Goal: Information Seeking & Learning: Learn about a topic

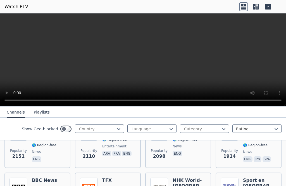
scroll to position [429, 0]
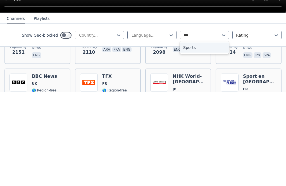
click at [202, 136] on div "Sports" at bounding box center [204, 141] width 49 height 10
type input "***"
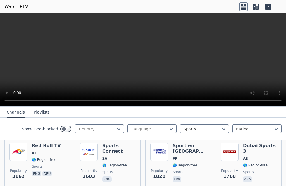
scroll to position [124, 0]
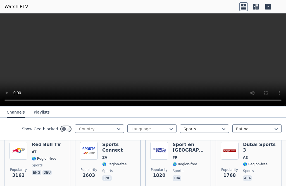
click at [179, 148] on h6 "Sport en [GEOGRAPHIC_DATA]" at bounding box center [188, 146] width 33 height 11
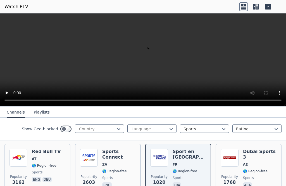
scroll to position [117, 0]
click at [97, 156] on img at bounding box center [89, 157] width 18 height 18
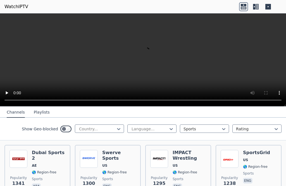
scroll to position [230, 0]
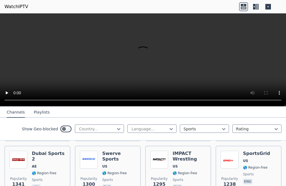
click at [45, 152] on div "Dubai Sports 2 AE 🌎 Region-free sports ara" at bounding box center [48, 170] width 33 height 40
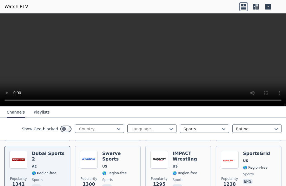
click at [105, 171] on span "🌎 Region-free" at bounding box center [114, 173] width 25 height 4
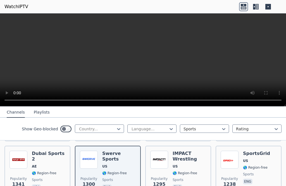
click at [175, 171] on span "🌎 Region-free" at bounding box center [184, 173] width 25 height 4
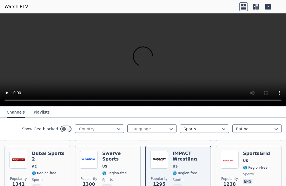
click at [260, 158] on span "US" at bounding box center [256, 160] width 27 height 4
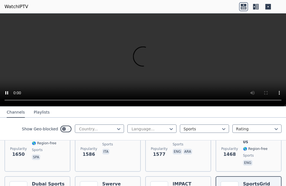
scroll to position [176, 0]
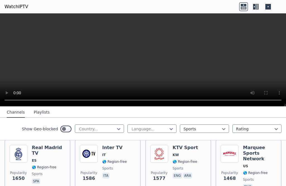
click at [261, 156] on div "Marquee Sports Network US 🌎 Region-free sports eng" at bounding box center [259, 168] width 33 height 46
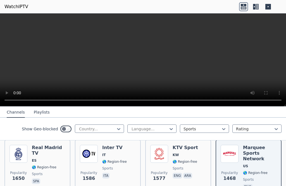
click at [189, 159] on span "🌎 Region-free" at bounding box center [184, 161] width 25 height 4
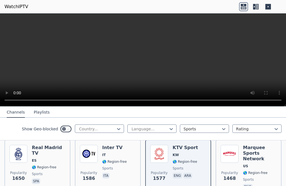
click at [107, 156] on span "IT" at bounding box center [114, 154] width 25 height 4
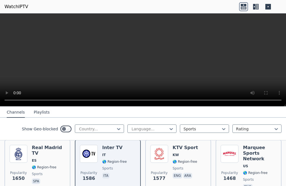
click at [36, 158] on div "Real Madrid TV ES 🌎 Region-free sports spa" at bounding box center [48, 168] width 33 height 46
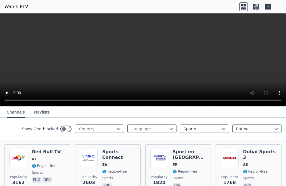
scroll to position [116, 0]
click at [265, 169] on span "🌎 Region-free" at bounding box center [255, 171] width 25 height 4
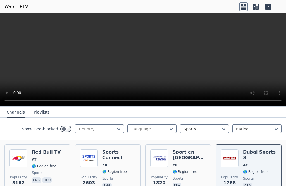
click at [186, 159] on h6 "Sport en France" at bounding box center [188, 154] width 33 height 11
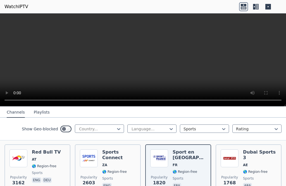
click at [111, 162] on span "ZA" at bounding box center [118, 164] width 33 height 4
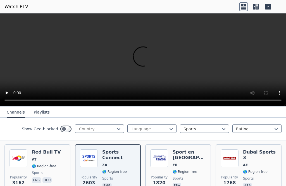
click at [43, 162] on div "Red Bull TV AT 🌎 Region-free sports eng deu" at bounding box center [46, 169] width 29 height 40
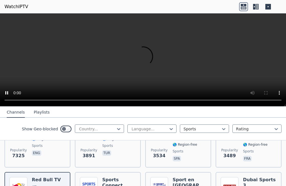
scroll to position [61, 0]
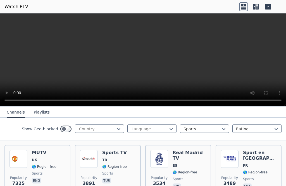
click at [253, 163] on span "FR" at bounding box center [259, 165] width 33 height 4
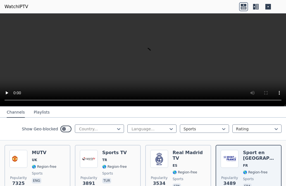
click at [186, 163] on span "ES" at bounding box center [188, 165] width 33 height 4
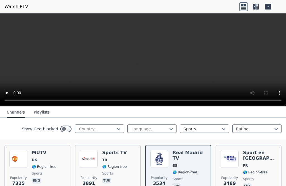
click at [119, 155] on div "Sports TV TR 🌎 Region-free sports tur" at bounding box center [114, 170] width 25 height 40
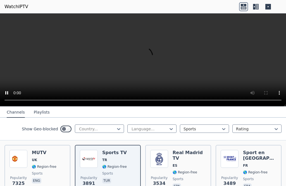
click at [33, 163] on div "MUTV UK 🌎 Region-free sports eng" at bounding box center [44, 170] width 25 height 40
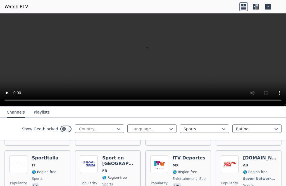
scroll to position [280, 0]
click at [33, 162] on div "Sportitalia IT 🌎 Region-free sports ita" at bounding box center [45, 175] width 27 height 41
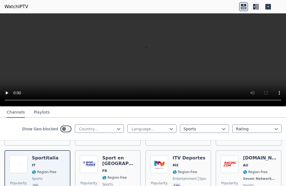
click at [112, 160] on h6 "Sport en France" at bounding box center [118, 160] width 33 height 11
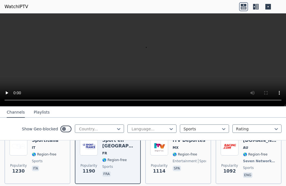
scroll to position [298, 0]
click at [192, 165] on span "spa" at bounding box center [188, 168] width 33 height 7
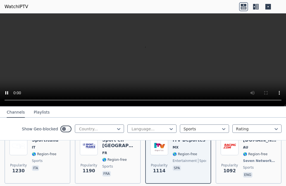
click at [260, 158] on span "Seven Network/Foxtel" at bounding box center [259, 160] width 32 height 4
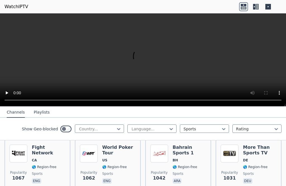
scroll to position [347, 0]
click at [262, 157] on span "DE" at bounding box center [259, 159] width 33 height 4
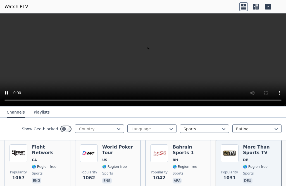
click at [188, 156] on div "Bahrain Sports 1 BH 🌎 Region-free sports ara" at bounding box center [188, 164] width 33 height 40
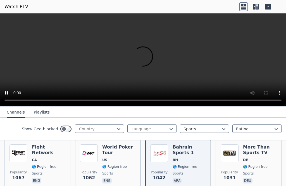
click at [113, 157] on span "US" at bounding box center [118, 159] width 33 height 4
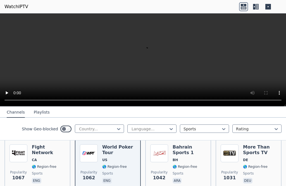
click at [43, 171] on span "sports" at bounding box center [48, 173] width 33 height 4
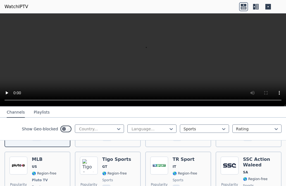
scroll to position [396, 0]
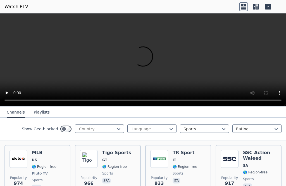
click at [31, 160] on div "Popularity 974 MLB US 🌎 Region-free Pluto TV sports eng" at bounding box center [37, 170] width 56 height 41
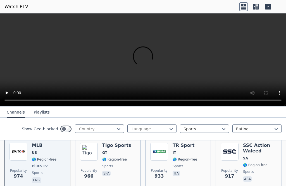
scroll to position [404, 0]
click at [117, 170] on span "spa" at bounding box center [116, 173] width 29 height 7
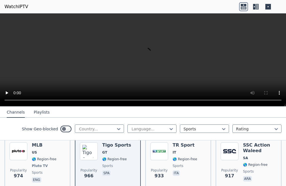
click at [182, 163] on span "sports" at bounding box center [177, 165] width 11 height 4
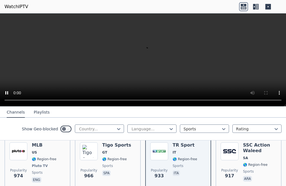
click at [259, 162] on span "🌎 Region-free" at bounding box center [255, 164] width 25 height 4
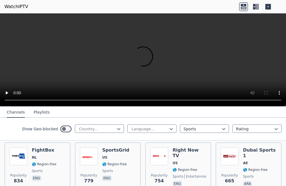
scroll to position [454, 0]
click at [97, 153] on img at bounding box center [89, 156] width 18 height 18
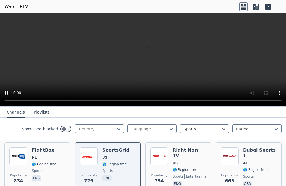
click at [187, 160] on span "US" at bounding box center [188, 162] width 33 height 4
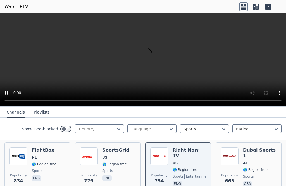
click at [261, 148] on div "Dubai Sports 1 AE 🌎 Region-free sports ara" at bounding box center [259, 167] width 33 height 40
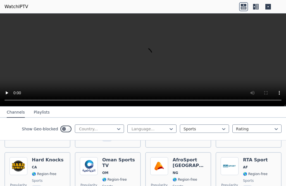
scroll to position [568, 0]
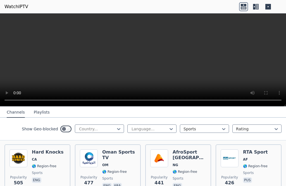
click at [37, 164] on span "🌎 Region-free" at bounding box center [44, 166] width 25 height 4
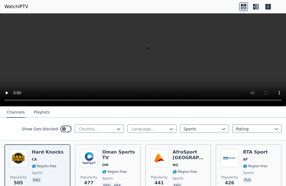
click at [116, 157] on div "Oman Sports TV OM 🌎 Region-free sports eng ara" at bounding box center [118, 169] width 33 height 40
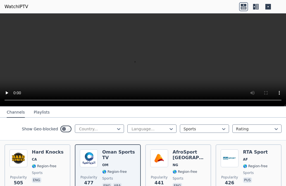
click at [260, 164] on span "🌎 Region-free" at bounding box center [255, 166] width 25 height 4
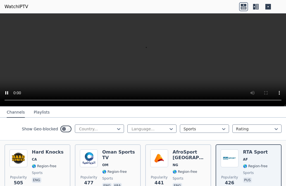
click at [185, 157] on div "AfroSport Nigeria NG 🌎 Region-free sports eng" at bounding box center [188, 169] width 33 height 40
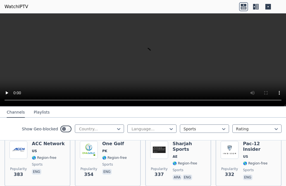
scroll to position [613, 0]
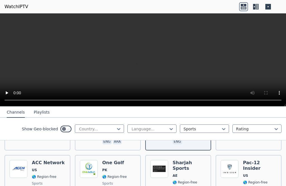
click at [34, 162] on div "ACC Network US 🌎 Region-free sports eng" at bounding box center [48, 180] width 33 height 40
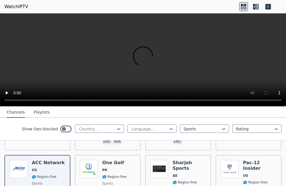
click at [120, 167] on span "PK" at bounding box center [114, 169] width 25 height 4
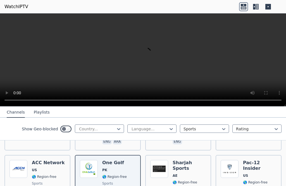
click at [186, 160] on div "Sharjah Sports AE 🌎 Region-free sports ara eng" at bounding box center [188, 180] width 33 height 40
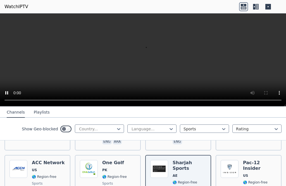
click at [263, 160] on div "Pac-12 Insider US 🌎 Region-free sports eng" at bounding box center [259, 180] width 33 height 40
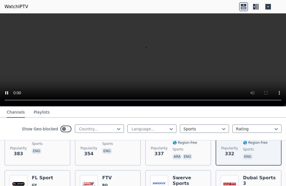
scroll to position [673, 0]
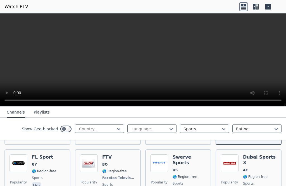
click at [37, 169] on span "🌎 Region-free" at bounding box center [44, 171] width 25 height 4
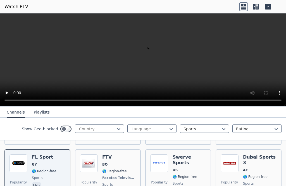
click at [112, 169] on span "🌎 Region-free" at bounding box center [114, 171] width 25 height 4
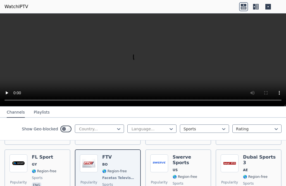
click at [178, 174] on span "🌎 Region-free" at bounding box center [184, 176] width 25 height 4
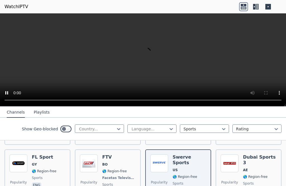
click at [262, 174] on span "🌎 Region-free" at bounding box center [255, 176] width 25 height 4
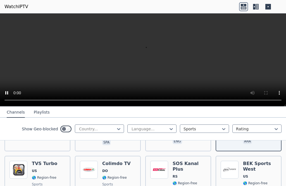
scroll to position [722, 0]
click at [36, 169] on span "US" at bounding box center [34, 171] width 5 height 4
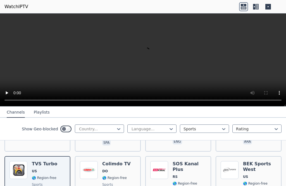
scroll to position [742, 0]
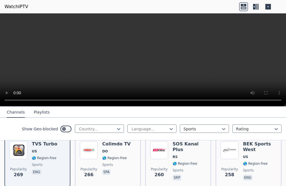
click at [266, 168] on span "sports" at bounding box center [259, 170] width 33 height 4
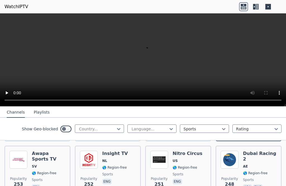
scroll to position [787, 0]
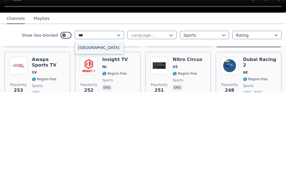
click at [92, 136] on div "[GEOGRAPHIC_DATA]" at bounding box center [99, 141] width 49 height 10
type input "***"
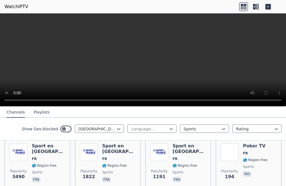
scroll to position [63, 0]
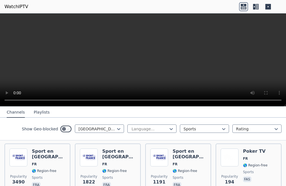
click at [37, 163] on span "FR" at bounding box center [48, 164] width 33 height 4
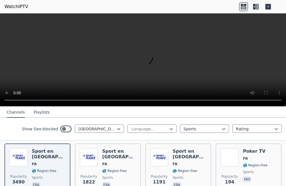
click at [115, 163] on span "FR" at bounding box center [118, 164] width 33 height 4
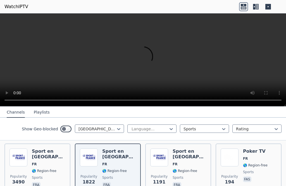
click at [191, 160] on div "Sport en France FR 🌎 Region-free sports fra" at bounding box center [188, 168] width 33 height 40
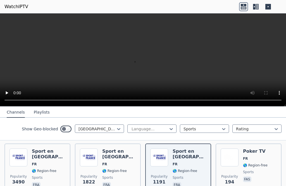
click at [264, 159] on span "FR" at bounding box center [255, 158] width 25 height 4
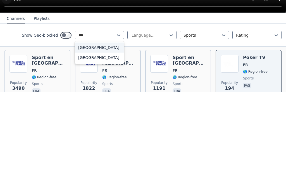
scroll to position [0, 0]
click at [93, 136] on div "[GEOGRAPHIC_DATA]" at bounding box center [99, 141] width 49 height 10
type input "***"
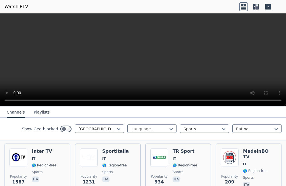
click at [27, 162] on img at bounding box center [18, 157] width 18 height 18
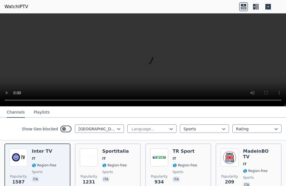
click at [107, 167] on div "Sportitalia IT 🌎 Region-free sports ita" at bounding box center [115, 168] width 27 height 40
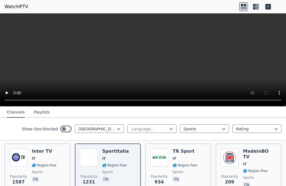
click at [191, 168] on div "TR Sport IT 🌎 Region-free sports ita" at bounding box center [184, 168] width 25 height 40
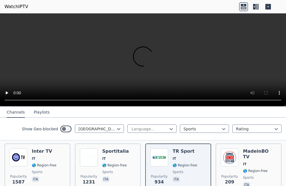
click at [268, 168] on span "🌎 Region-free" at bounding box center [259, 170] width 33 height 4
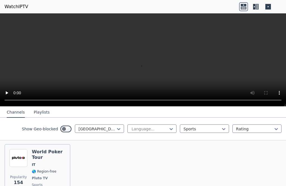
scroll to position [117, 0]
click at [40, 157] on h6 "World Poker Tour" at bounding box center [48, 153] width 33 height 11
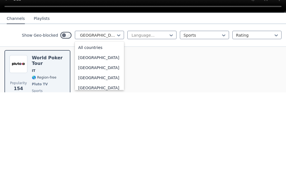
scroll to position [986, 0]
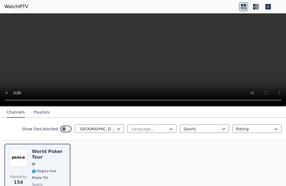
click at [194, 153] on div "Popularity 1587 Inter TV IT 🌎 Region-free sports ita Popularity 1231 Sportitali…" at bounding box center [143, 144] width 286 height 121
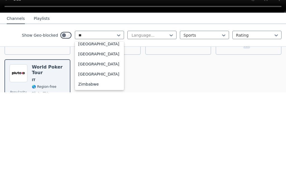
scroll to position [116, 0]
type input "*"
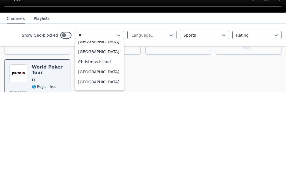
scroll to position [0, 0]
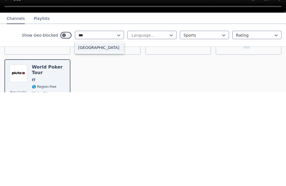
click at [86, 136] on div "[GEOGRAPHIC_DATA]" at bounding box center [99, 141] width 49 height 10
type input "***"
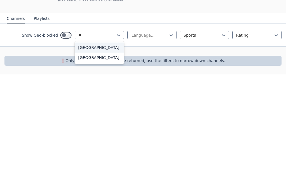
click at [88, 164] on div "[GEOGRAPHIC_DATA]" at bounding box center [99, 169] width 49 height 10
type input "**"
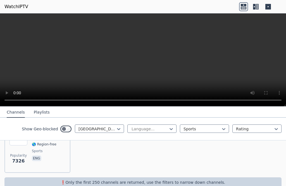
scroll to position [84, 0]
click at [27, 154] on span "Popularity 7326" at bounding box center [18, 158] width 18 height 18
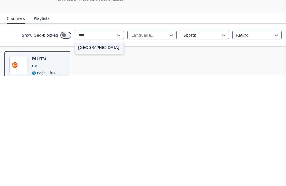
click at [87, 152] on div "[GEOGRAPHIC_DATA]" at bounding box center [99, 157] width 49 height 10
type input "****"
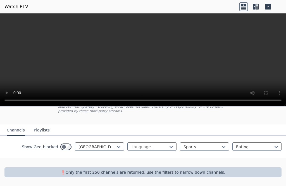
scroll to position [43, 0]
